Goal: Information Seeking & Learning: Check status

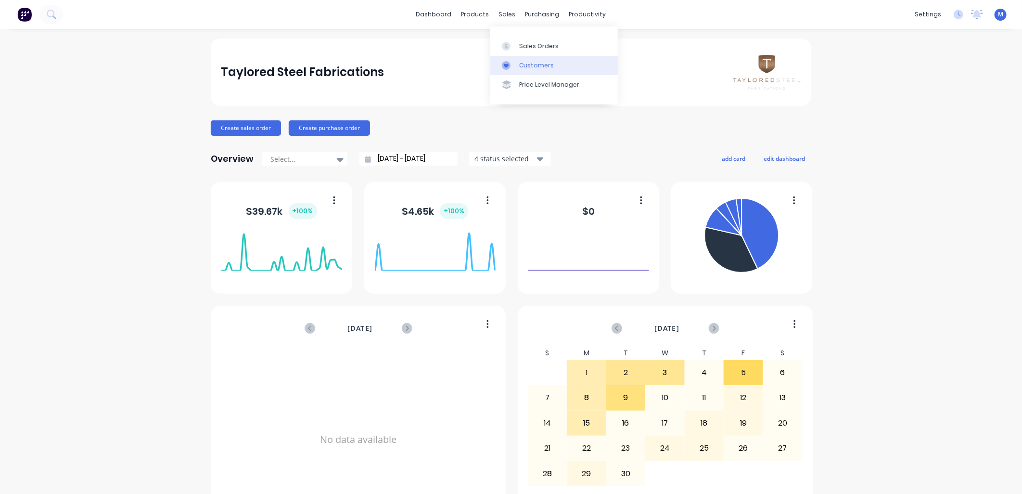
click at [520, 60] on link "Customers" at bounding box center [554, 65] width 128 height 19
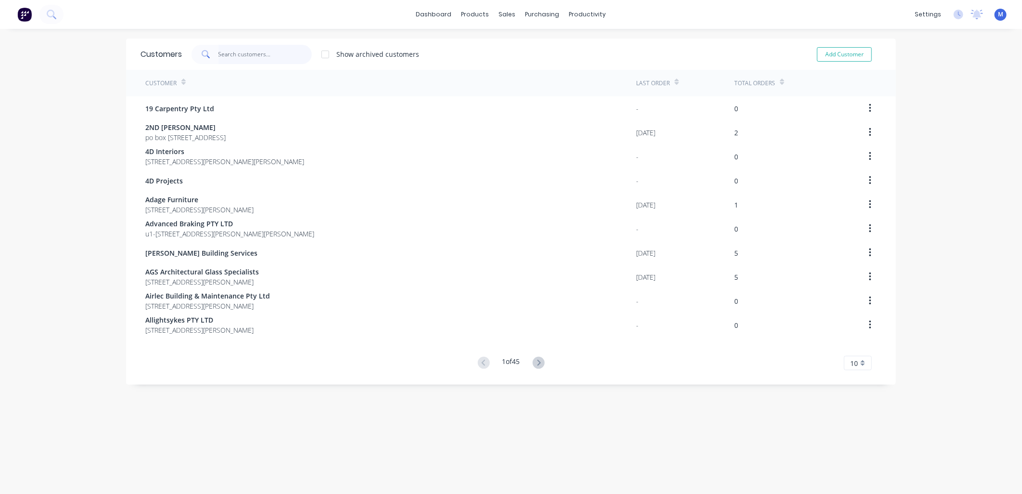
click at [246, 58] on input "text" at bounding box center [265, 54] width 94 height 19
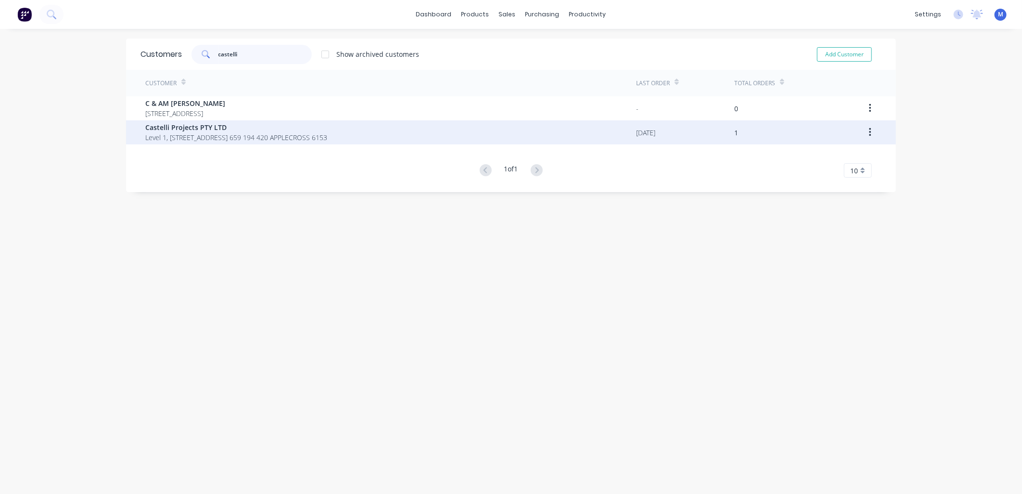
type input "castelli"
click at [205, 128] on span "Castelli Projects PTY LTD" at bounding box center [236, 127] width 182 height 10
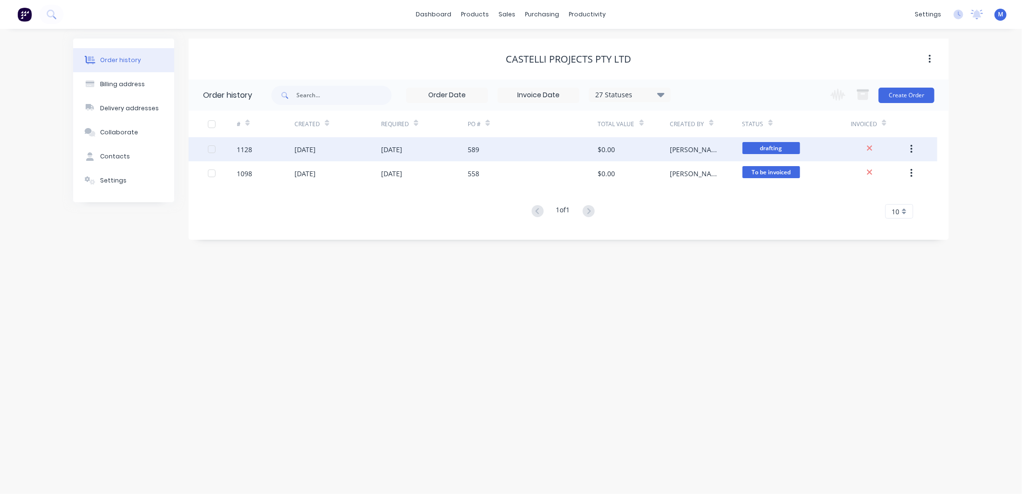
click at [402, 151] on div "[DATE]" at bounding box center [391, 149] width 21 height 10
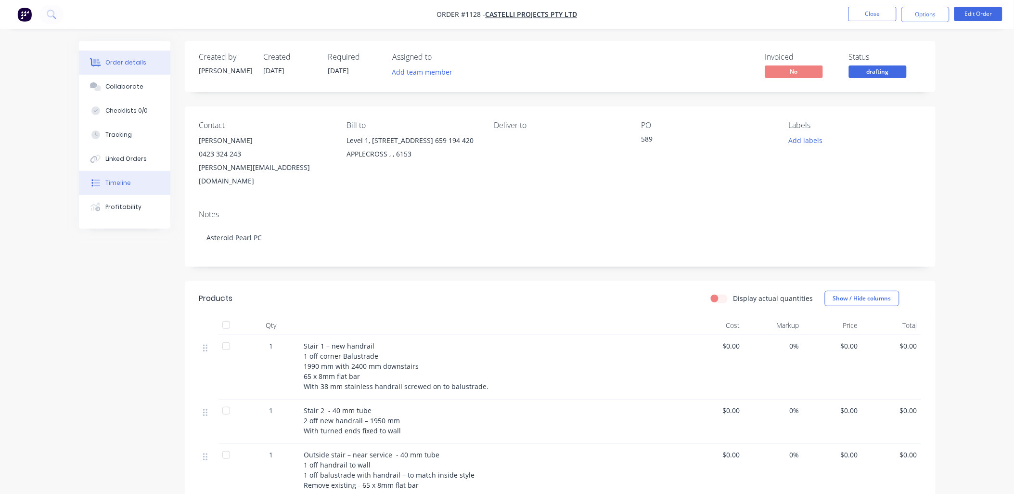
click at [115, 185] on div "Timeline" at bounding box center [118, 183] width 26 height 9
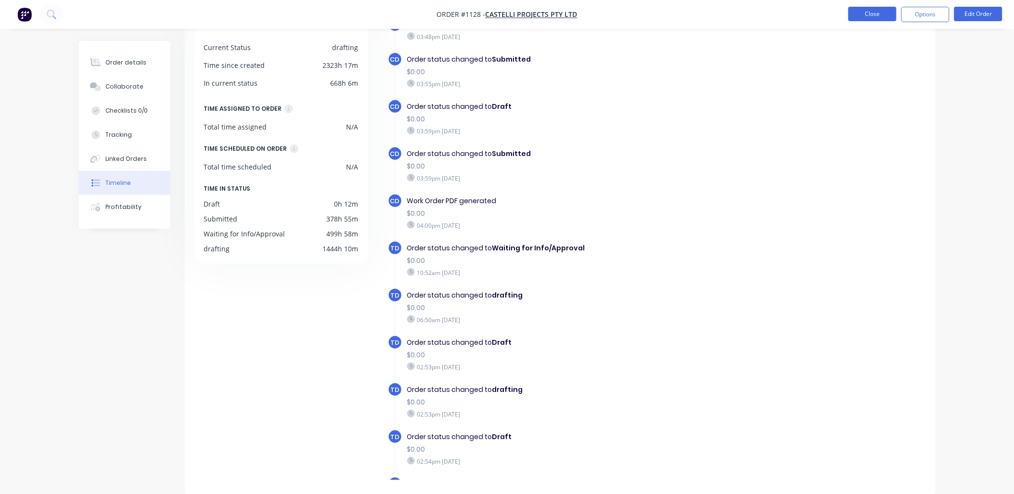
click at [863, 17] on button "Close" at bounding box center [872, 14] width 48 height 14
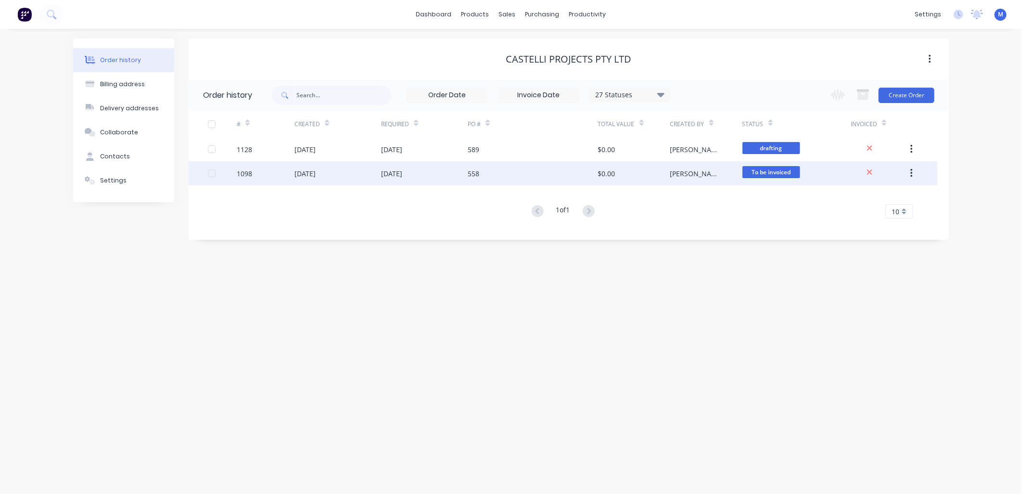
click at [316, 171] on div "[DATE]" at bounding box center [304, 173] width 21 height 10
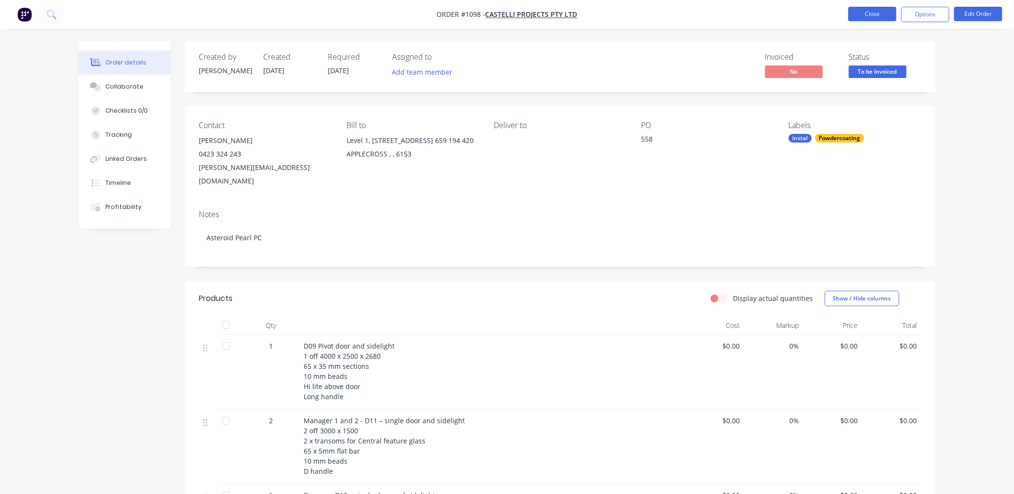
click at [874, 15] on button "Close" at bounding box center [872, 14] width 48 height 14
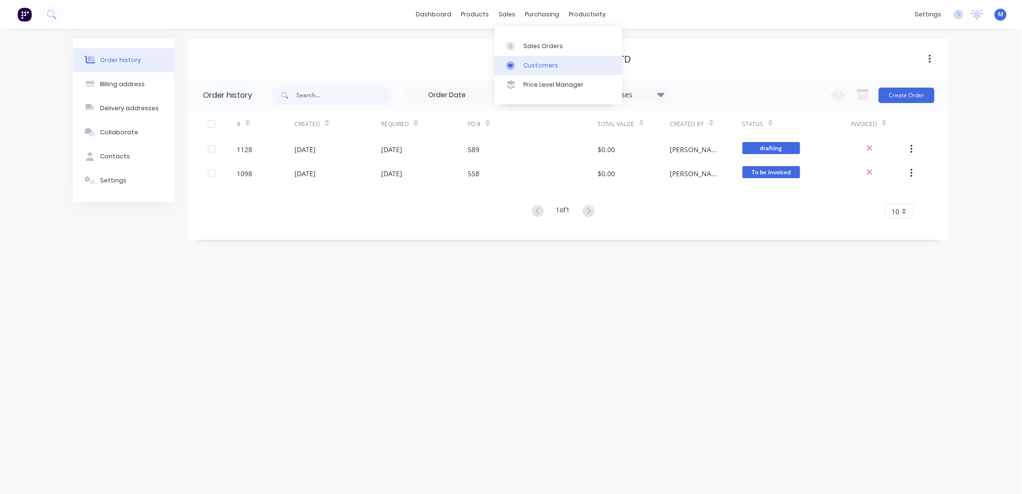
click at [524, 64] on div "Customers" at bounding box center [541, 65] width 35 height 9
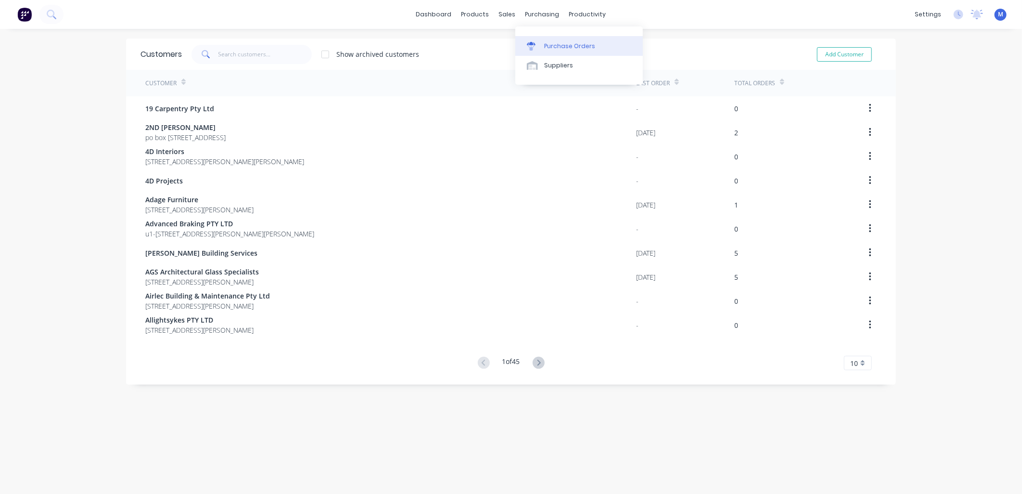
click at [550, 40] on link "Purchase Orders" at bounding box center [579, 45] width 128 height 19
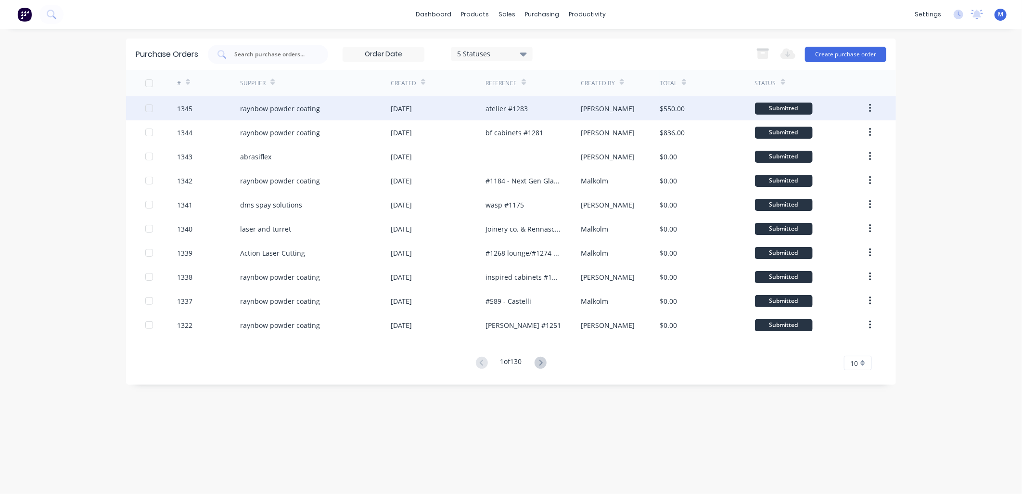
click at [518, 106] on div "atelier #1283" at bounding box center [507, 108] width 42 height 10
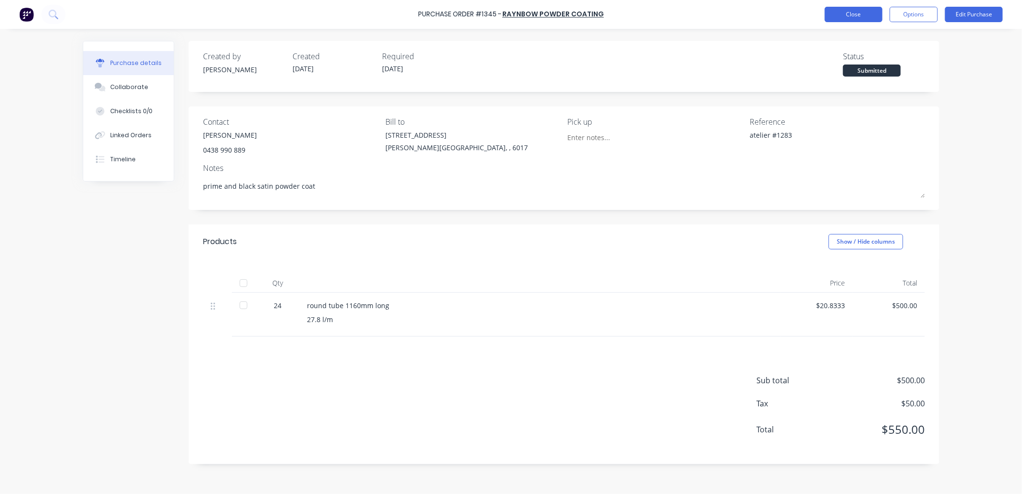
click at [844, 10] on button "Close" at bounding box center [854, 14] width 58 height 15
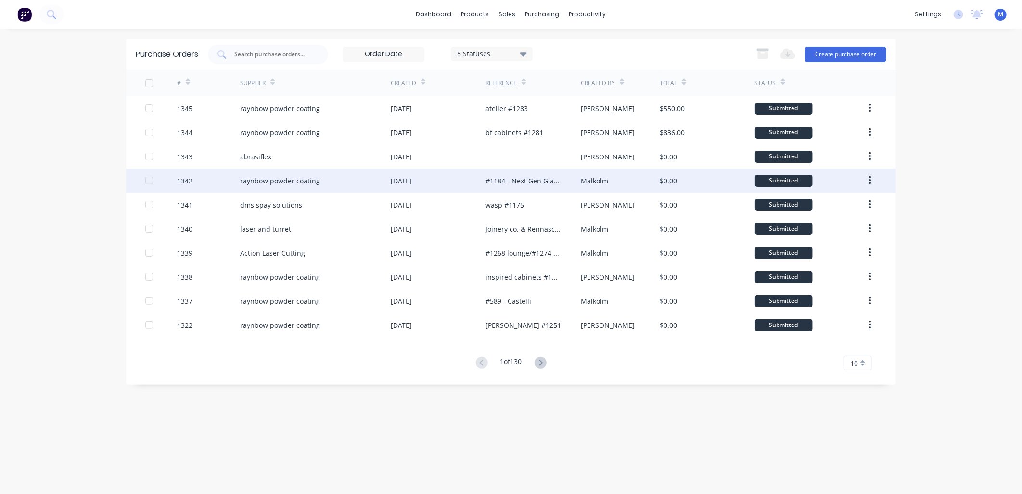
click at [486, 172] on div "#1184 - Next Gen Glass Baldivas" at bounding box center [533, 180] width 95 height 24
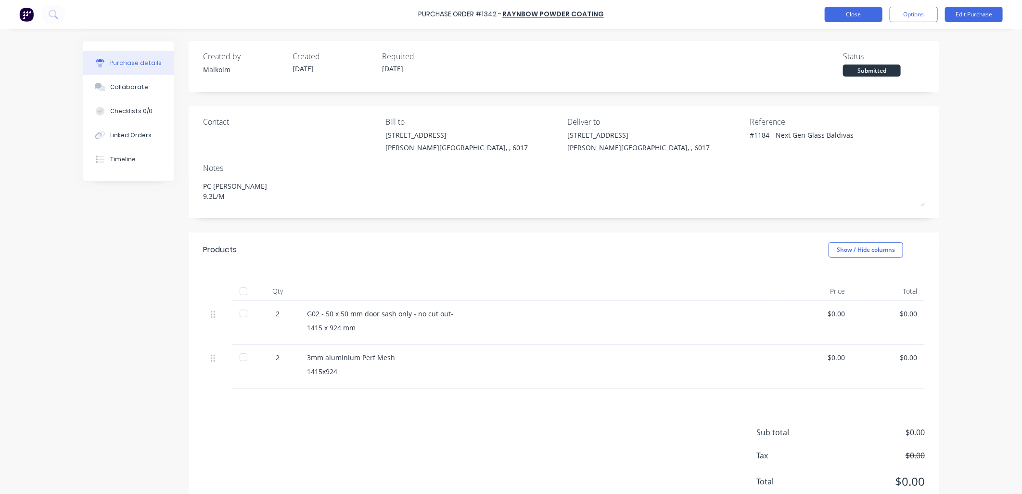
click at [835, 18] on button "Close" at bounding box center [854, 14] width 58 height 15
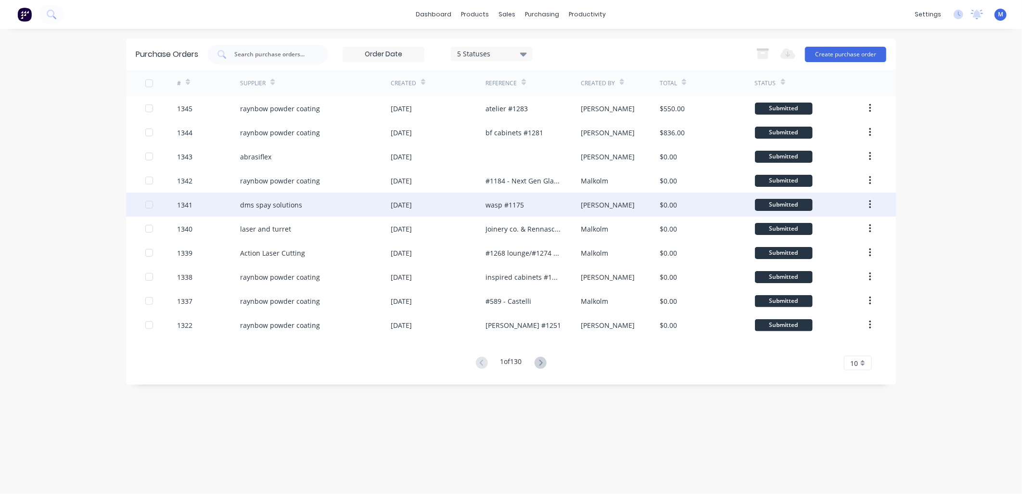
click at [490, 205] on div "wasp #1175" at bounding box center [505, 205] width 38 height 10
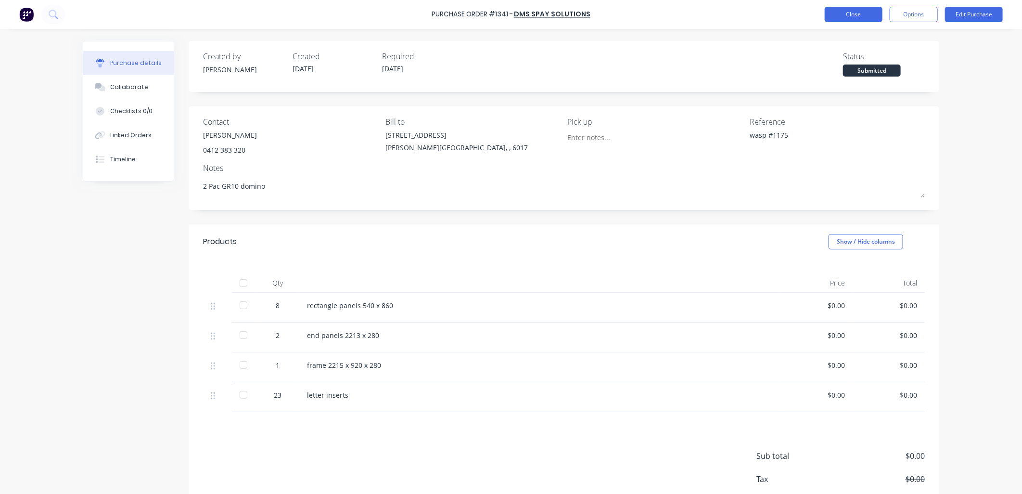
click at [846, 15] on button "Close" at bounding box center [854, 14] width 58 height 15
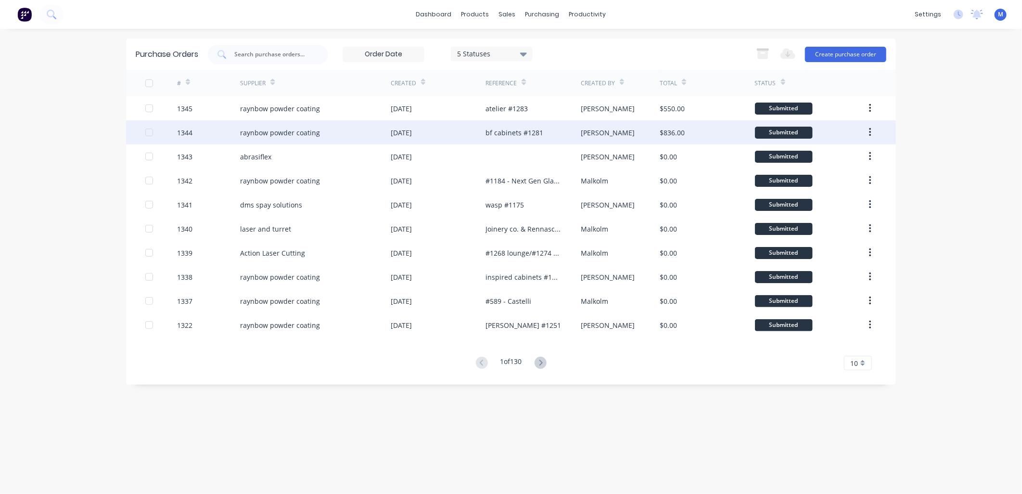
click at [502, 131] on div "bf cabinets #1281" at bounding box center [515, 133] width 58 height 10
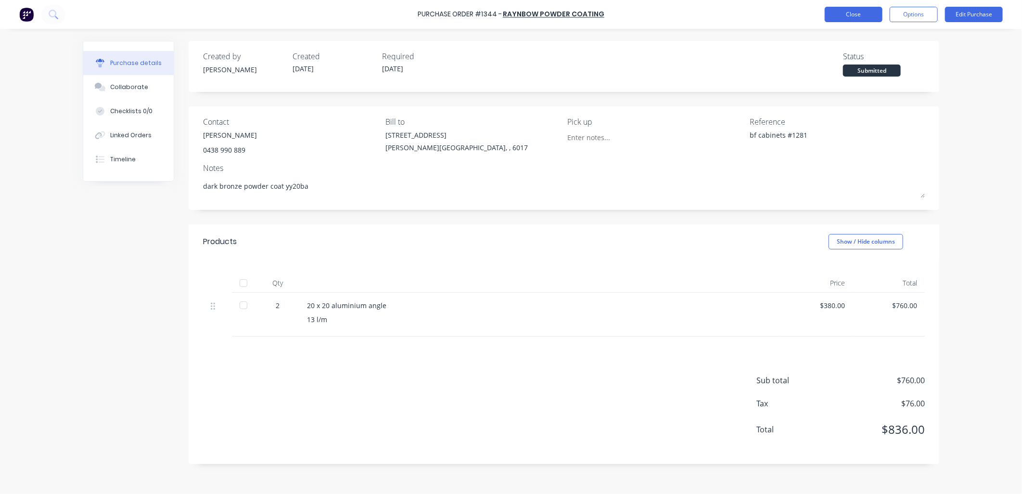
click at [856, 14] on button "Close" at bounding box center [854, 14] width 58 height 15
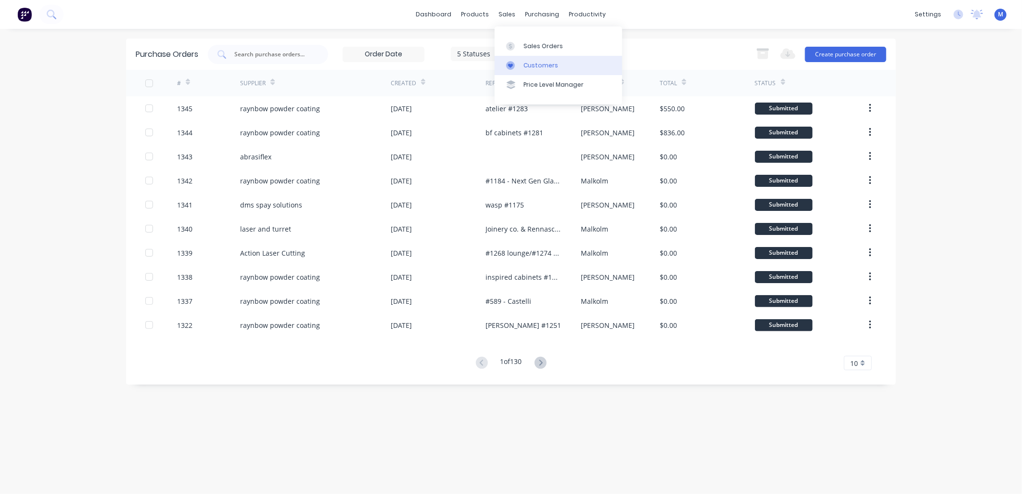
click at [507, 56] on link "Customers" at bounding box center [559, 65] width 128 height 19
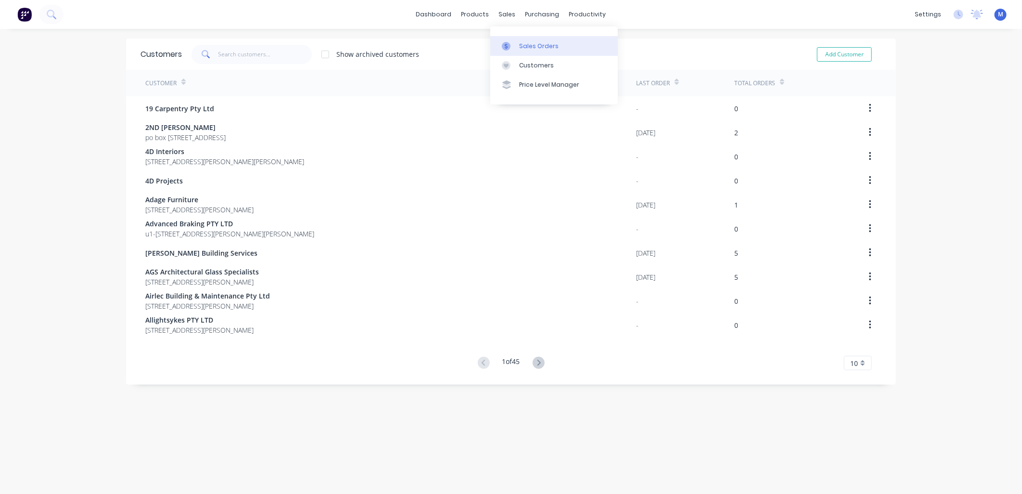
click at [524, 42] on div "Sales Orders" at bounding box center [538, 46] width 39 height 9
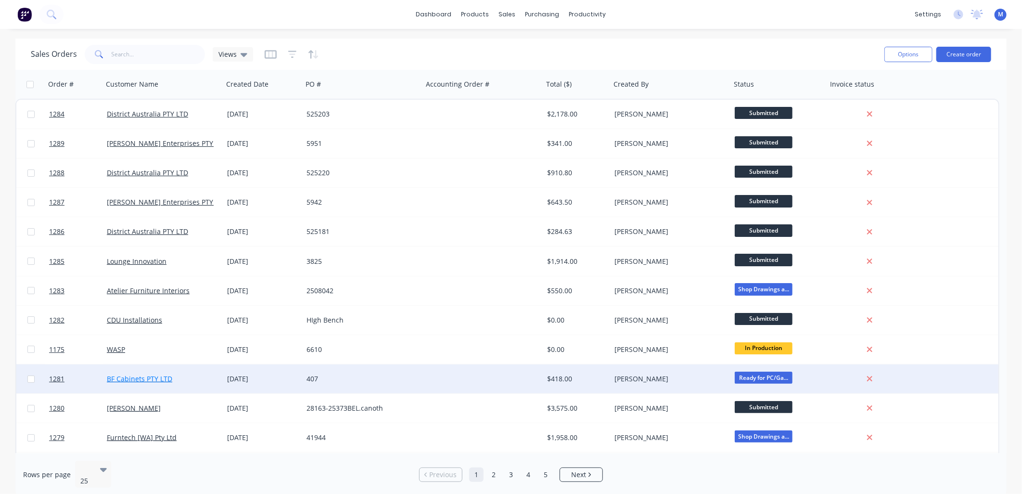
click at [135, 379] on link "BF Cabinets PTY LTD" at bounding box center [139, 378] width 65 height 9
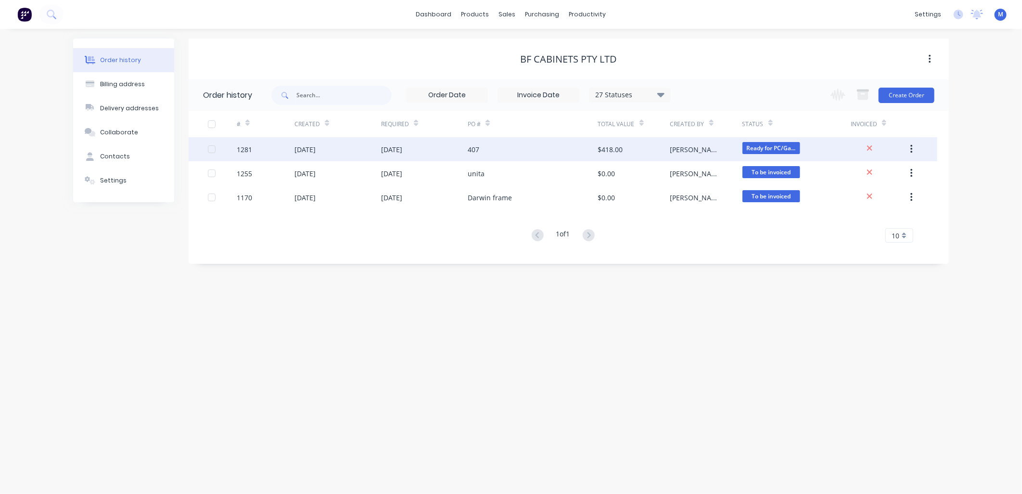
click at [316, 151] on div "[DATE]" at bounding box center [304, 149] width 21 height 10
